Goal: Task Accomplishment & Management: Manage account settings

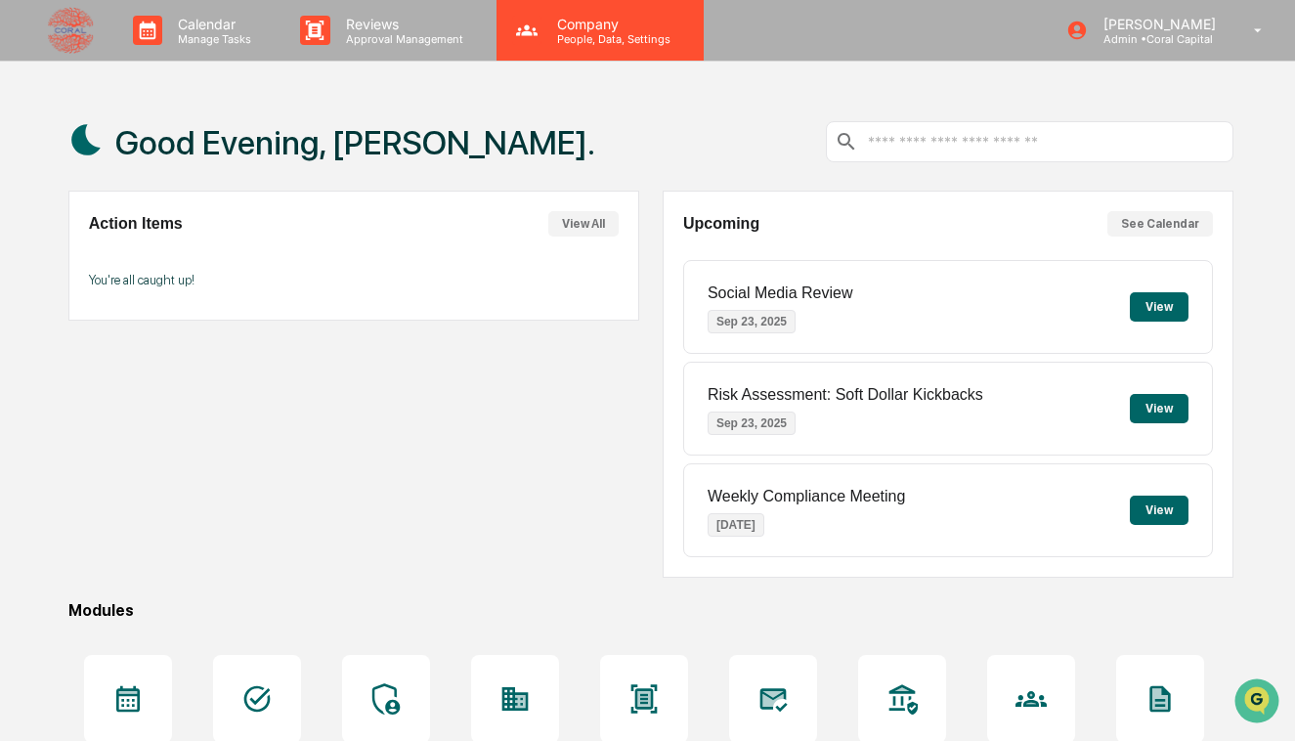
click at [543, 26] on p "Company" at bounding box center [610, 24] width 139 height 17
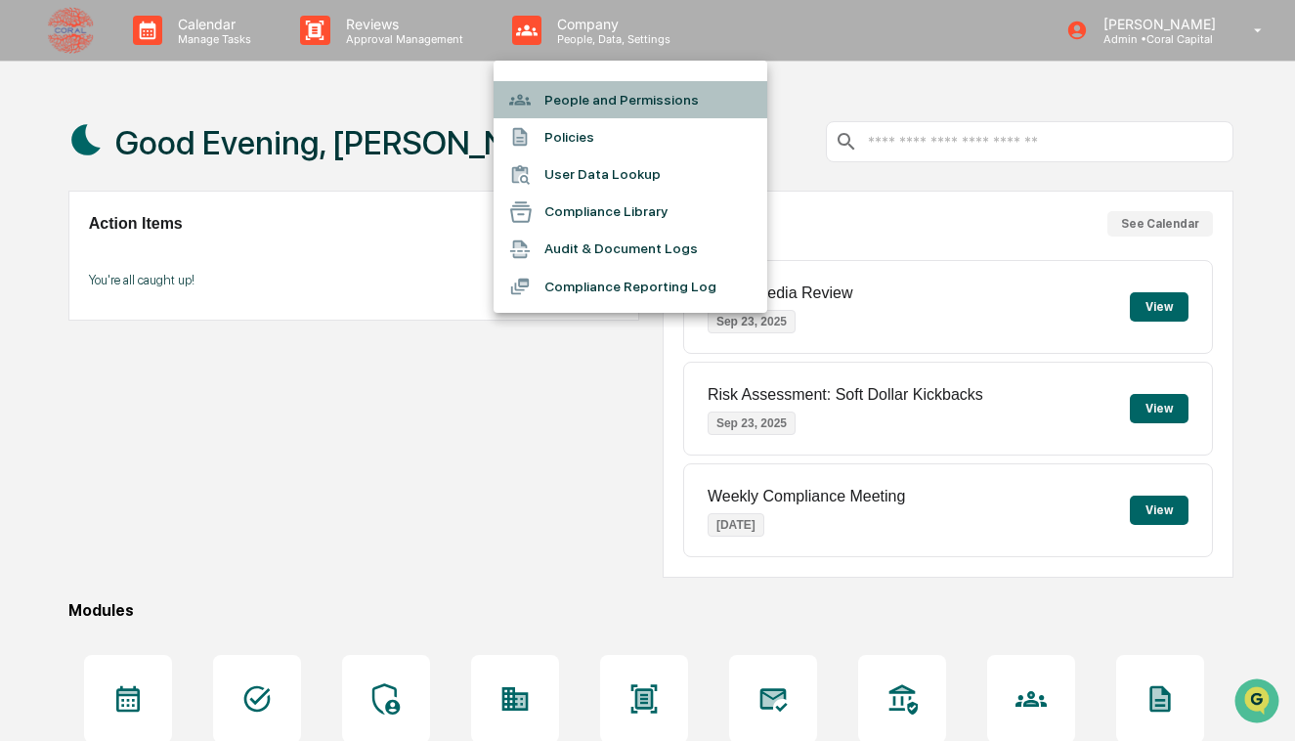
click at [560, 107] on li "People and Permissions" at bounding box center [631, 99] width 274 height 37
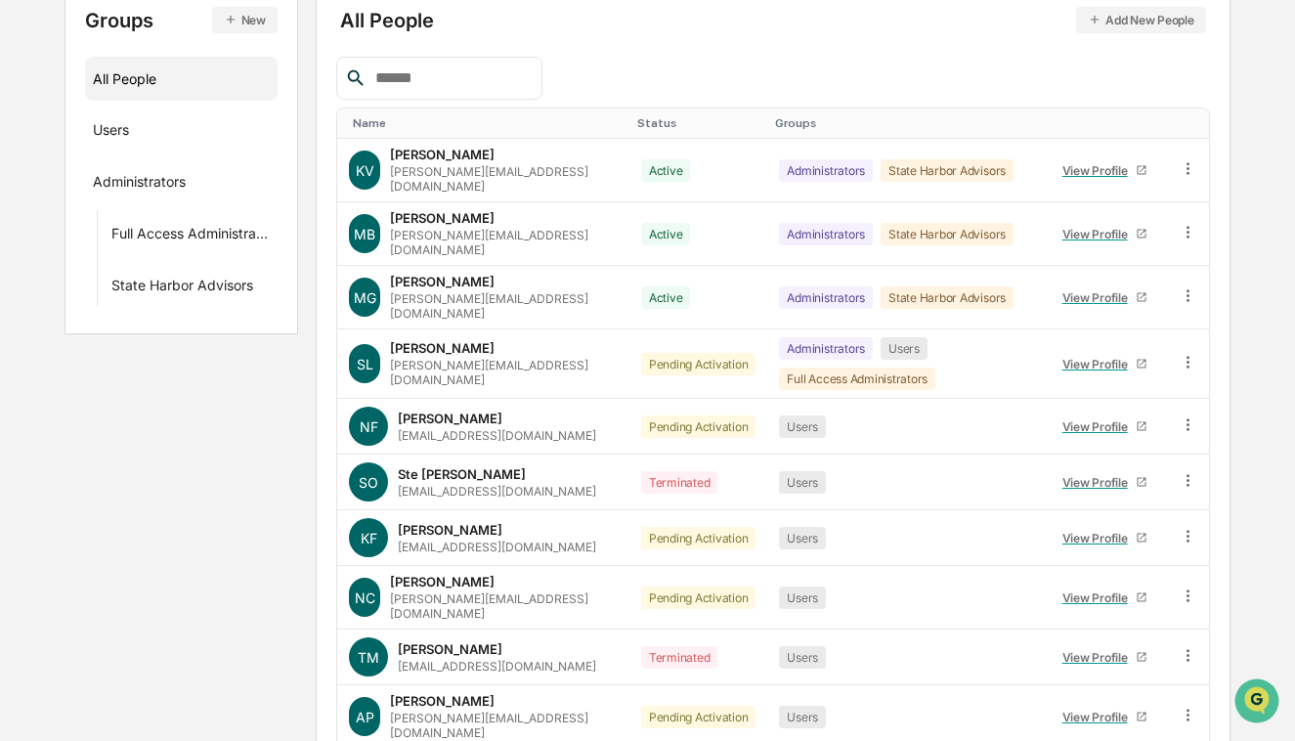
scroll to position [257, 0]
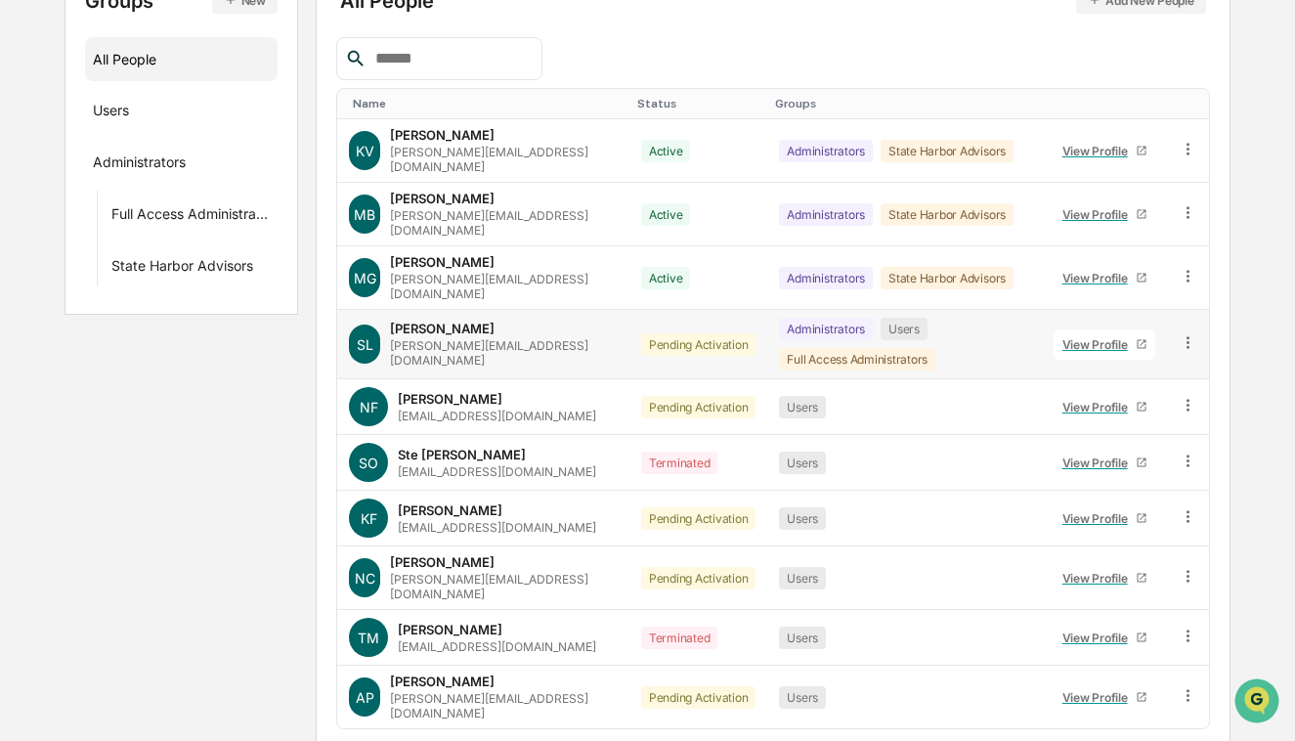
click at [1183, 333] on icon at bounding box center [1188, 342] width 19 height 19
click at [944, 331] on div "Administrators Users Full Access Administrators" at bounding box center [904, 344] width 251 height 53
click at [1101, 337] on div "View Profile" at bounding box center [1098, 344] width 73 height 15
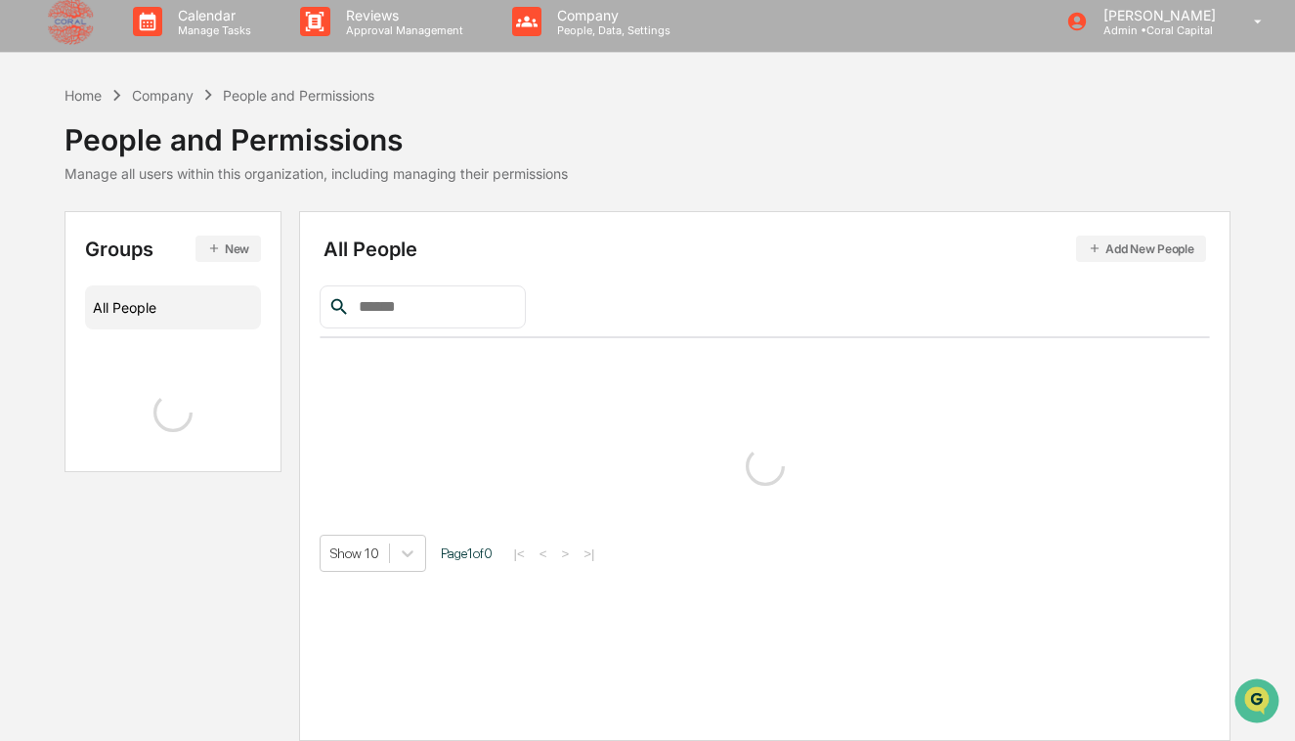
scroll to position [257, 0]
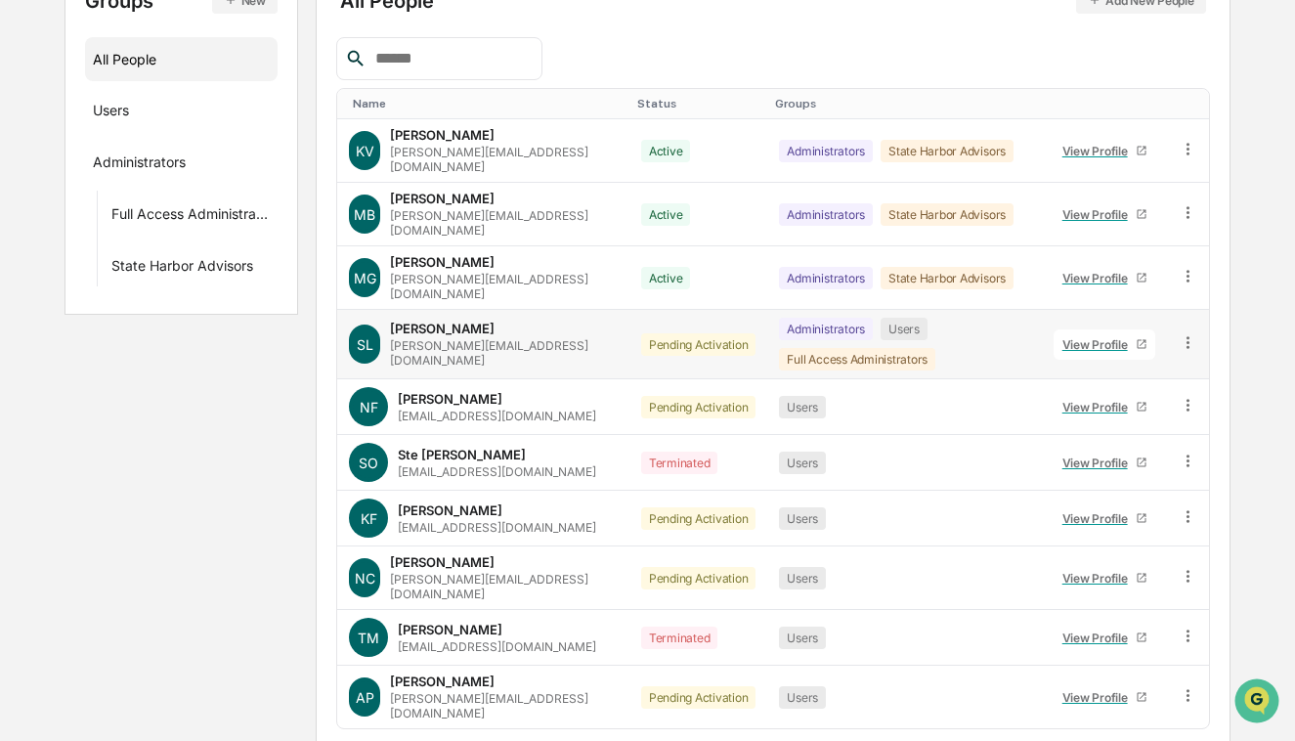
click at [1185, 333] on icon at bounding box center [1188, 342] width 19 height 19
click at [1168, 363] on div "Groups & Permissions" at bounding box center [1100, 374] width 162 height 23
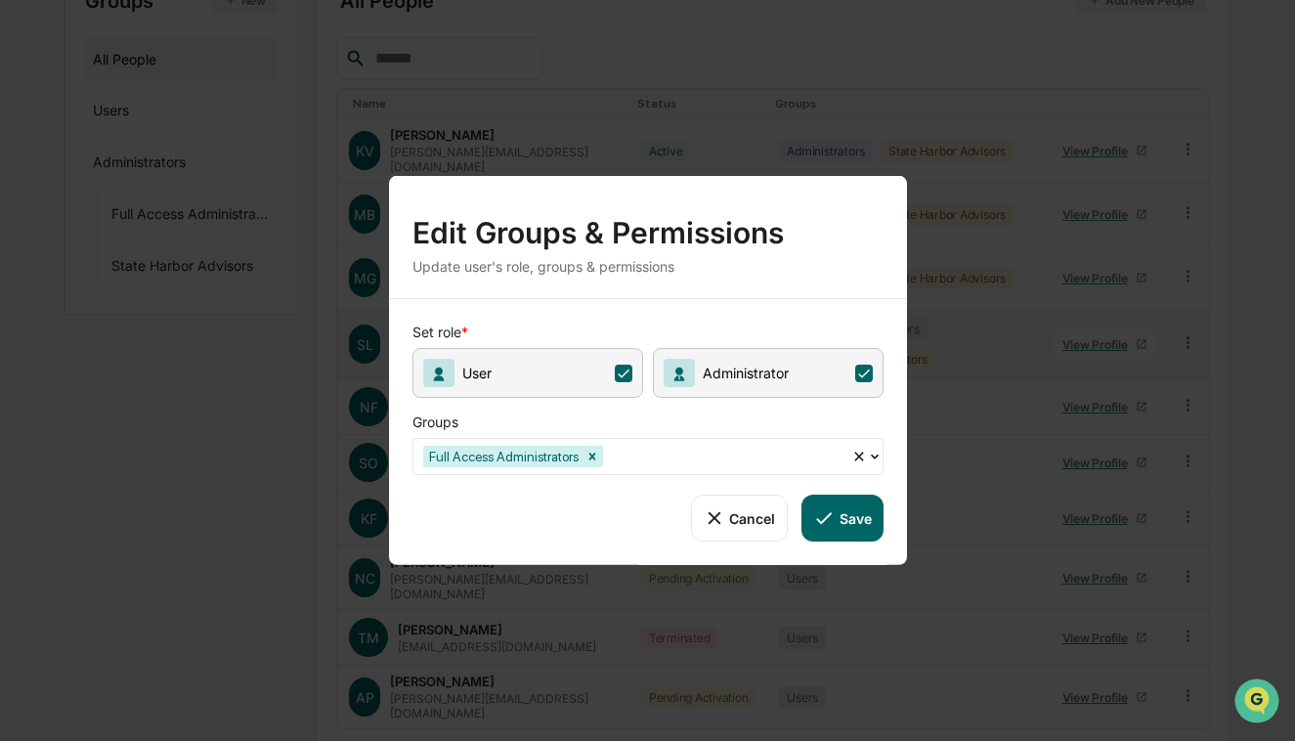
click at [754, 522] on button "Cancel" at bounding box center [739, 518] width 97 height 47
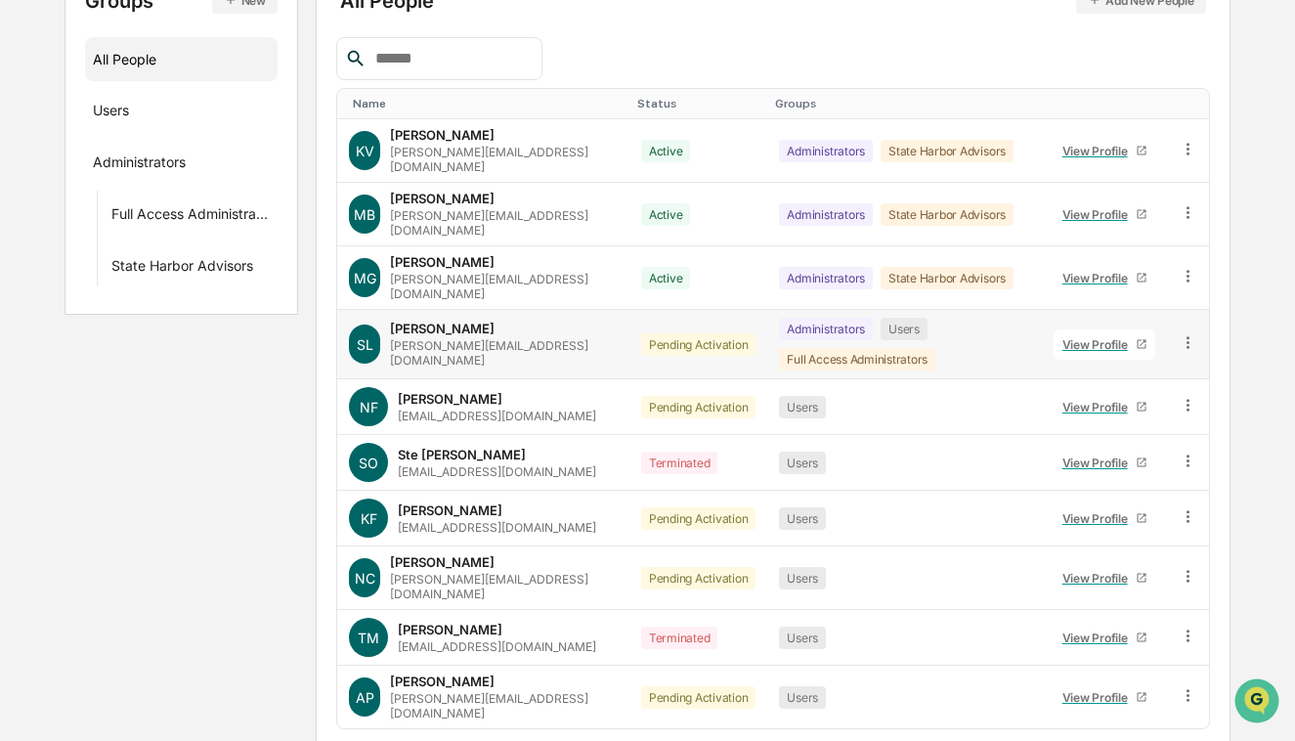
click at [1187, 336] on icon at bounding box center [1188, 342] width 3 height 12
click at [1148, 441] on div "Change Name/Email" at bounding box center [1100, 452] width 162 height 23
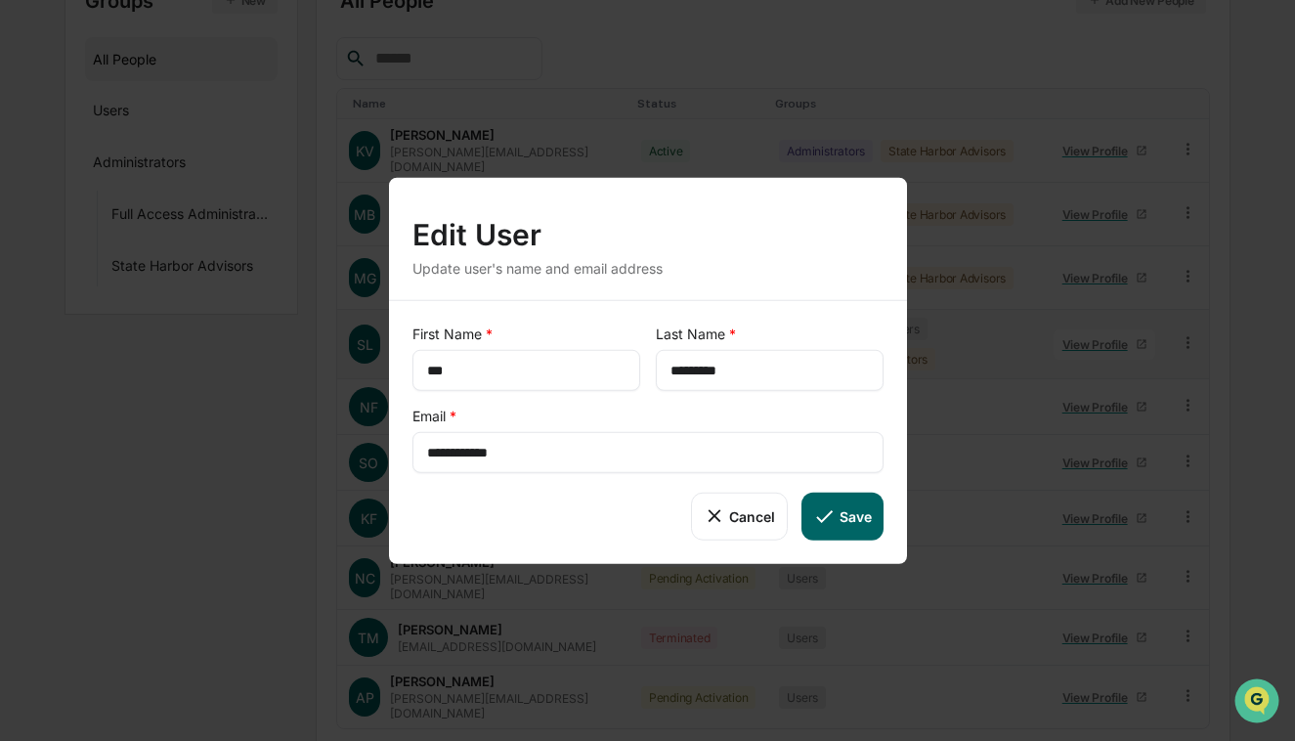
click at [764, 513] on button "Cancel" at bounding box center [739, 516] width 97 height 47
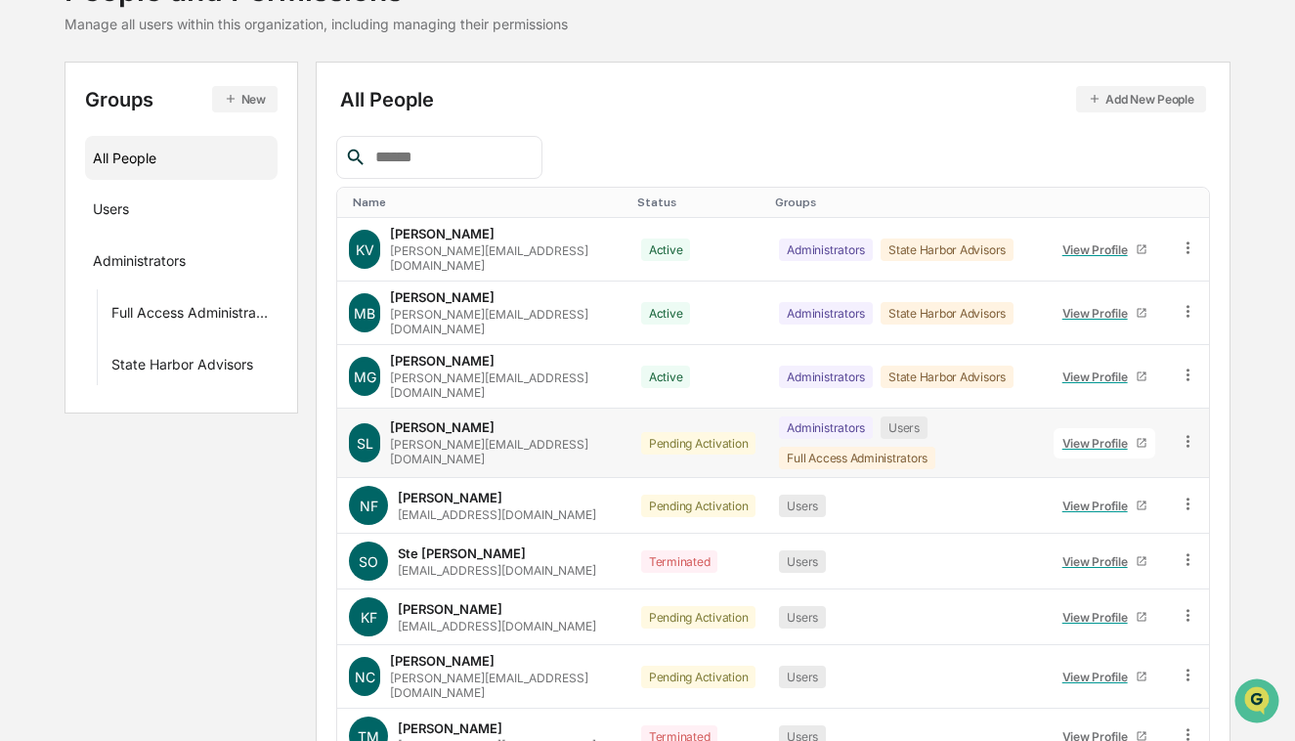
scroll to position [291, 0]
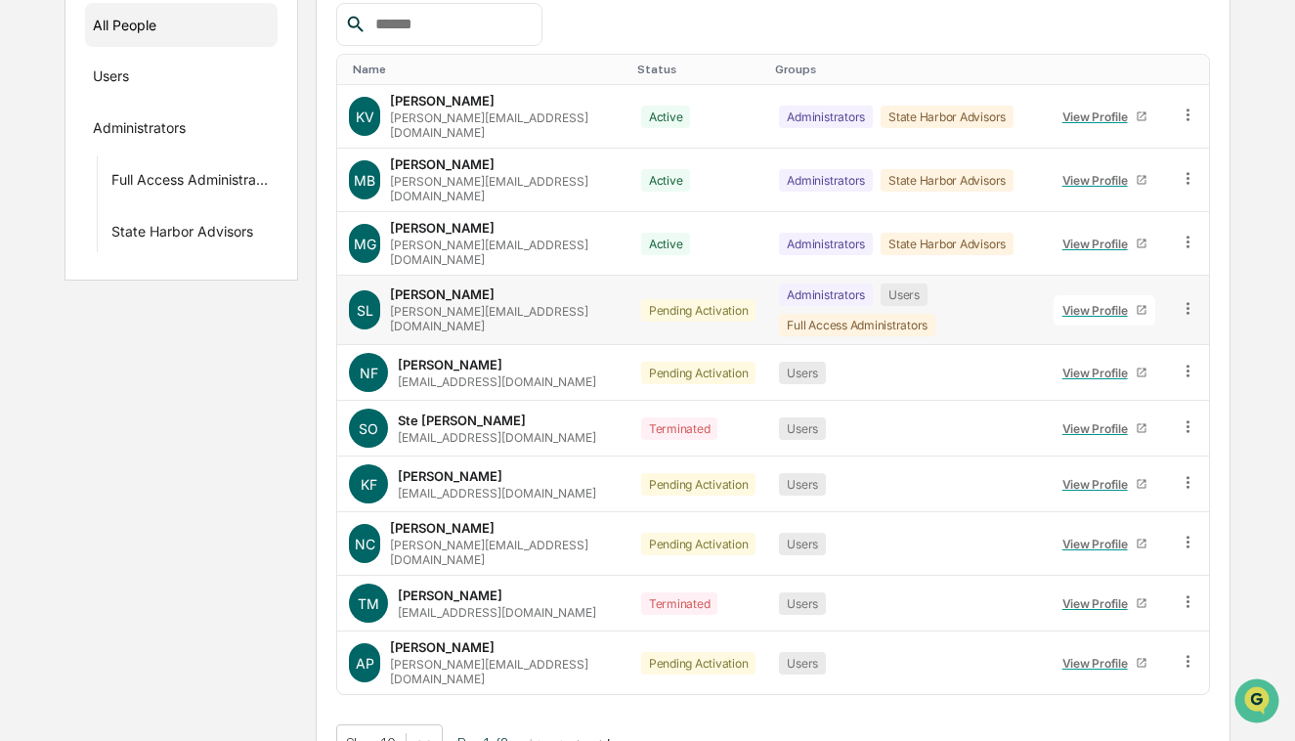
click at [1194, 299] on icon at bounding box center [1188, 308] width 19 height 19
click at [951, 302] on div "Administrators Users Full Access Administrators" at bounding box center [904, 309] width 251 height 53
click at [923, 287] on div "Administrators Users Full Access Administrators" at bounding box center [904, 309] width 251 height 53
click at [590, 735] on button ">" at bounding box center [581, 743] width 20 height 17
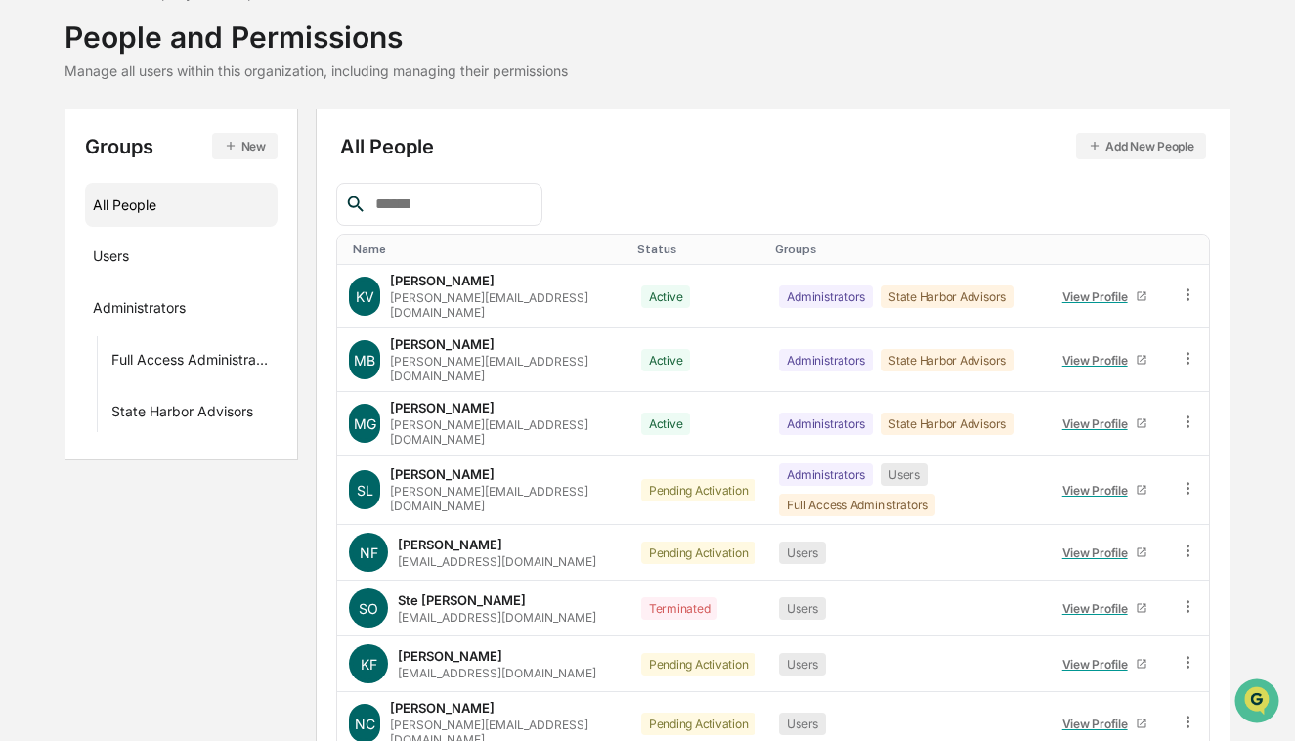
click at [637, 248] on div "Status" at bounding box center [698, 249] width 123 height 14
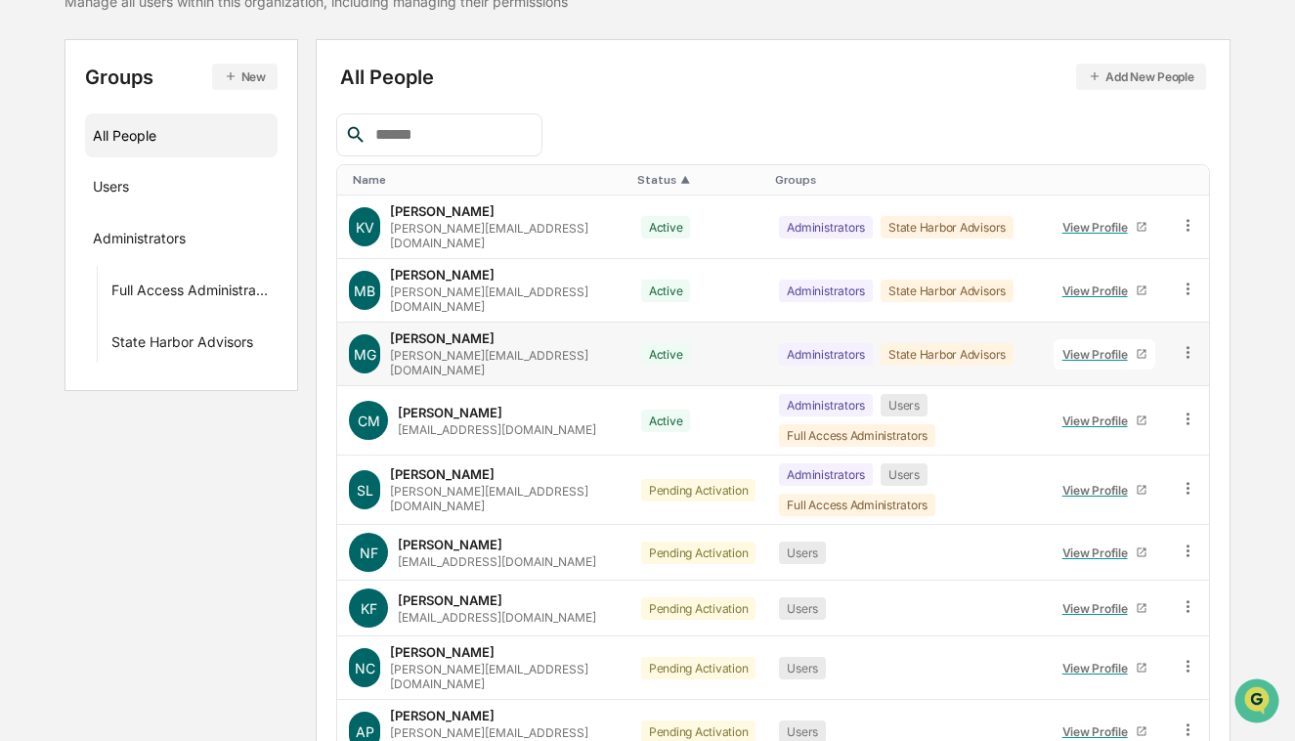
scroll to position [279, 0]
